Goal: Task Accomplishment & Management: Use online tool/utility

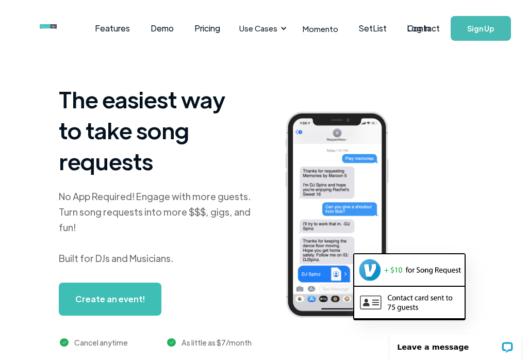
click at [423, 28] on link "Log In" at bounding box center [418, 28] width 44 height 36
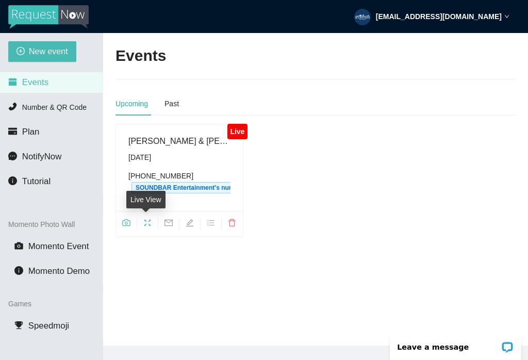
click at [148, 222] on icon "fullscreen" at bounding box center [147, 222] width 8 height 8
